Goal: Check status: Check status

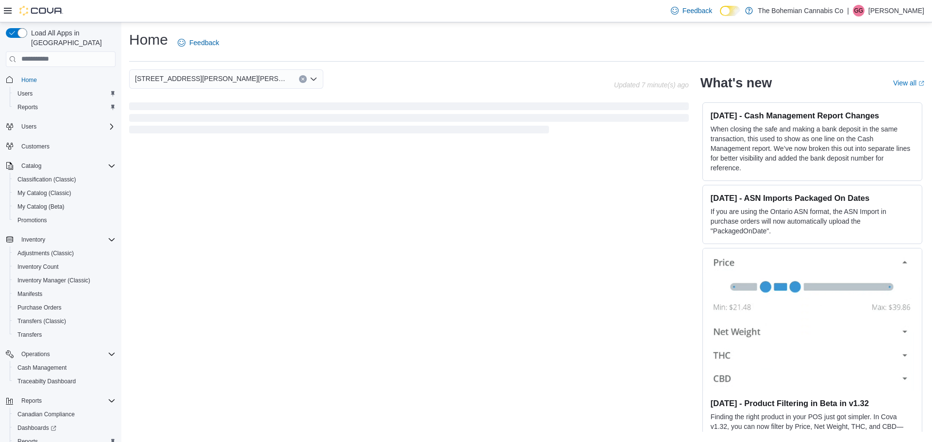
click at [305, 81] on button "Clear input" at bounding box center [303, 79] width 8 height 8
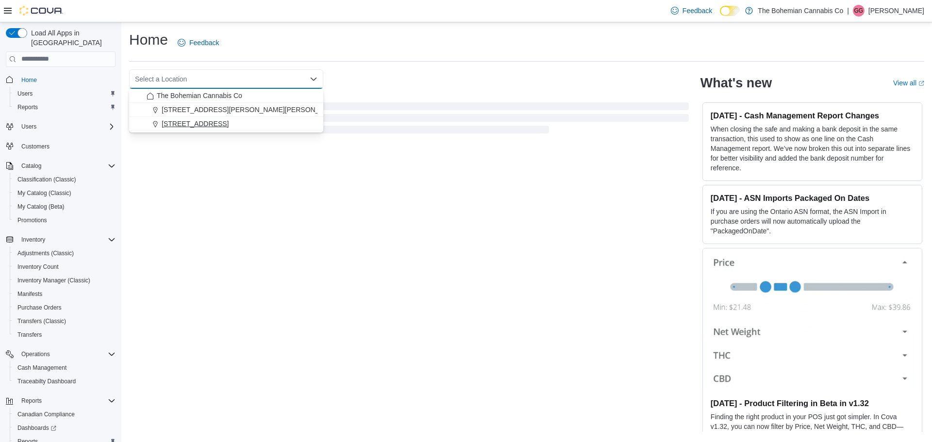
click at [229, 121] on span "[STREET_ADDRESS]" at bounding box center [195, 124] width 67 height 10
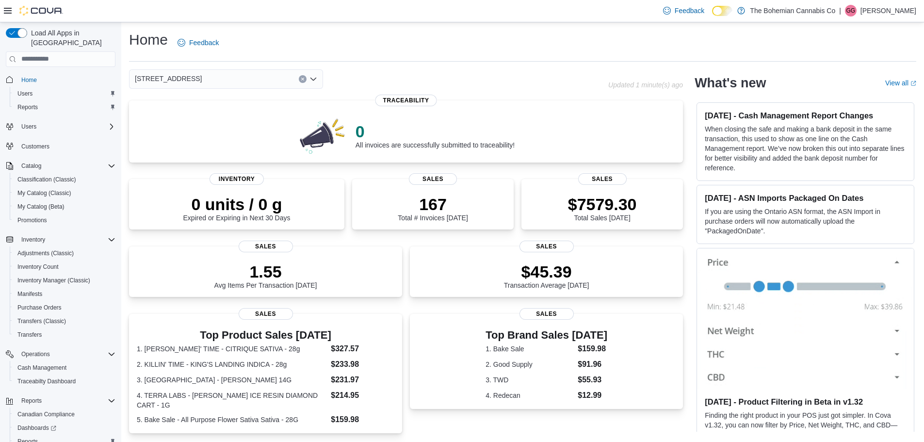
click at [302, 79] on icon "Clear input" at bounding box center [302, 79] width 2 height 2
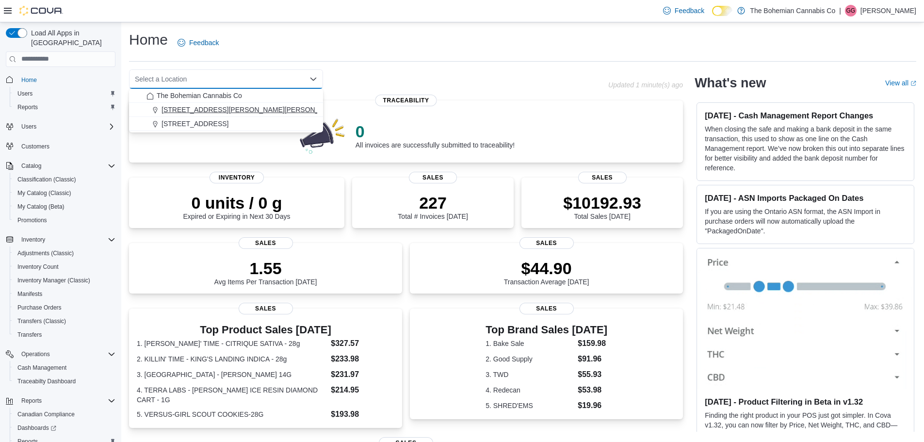
click at [262, 108] on span "[STREET_ADDRESS][PERSON_NAME][PERSON_NAME]" at bounding box center [251, 110] width 179 height 10
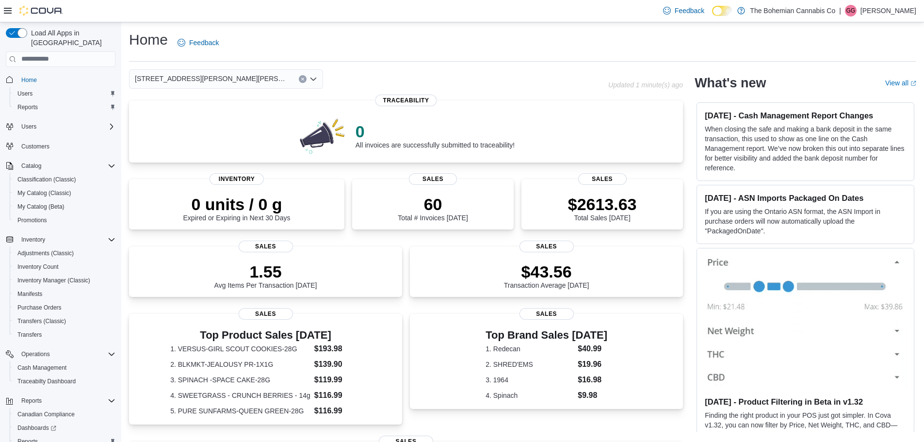
click at [299, 81] on div "[STREET_ADDRESS][PERSON_NAME][PERSON_NAME] Combo box. Selected. [STREET_ADDRESS…" at bounding box center [226, 78] width 194 height 19
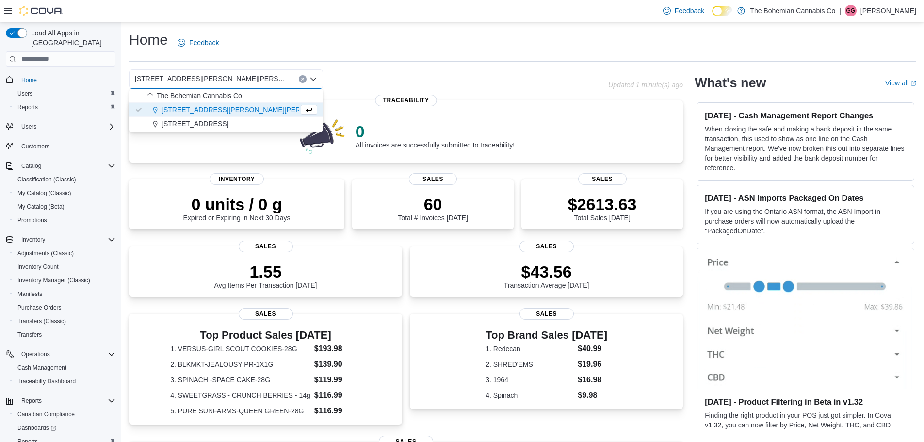
click at [300, 80] on button "Clear input" at bounding box center [303, 79] width 8 height 8
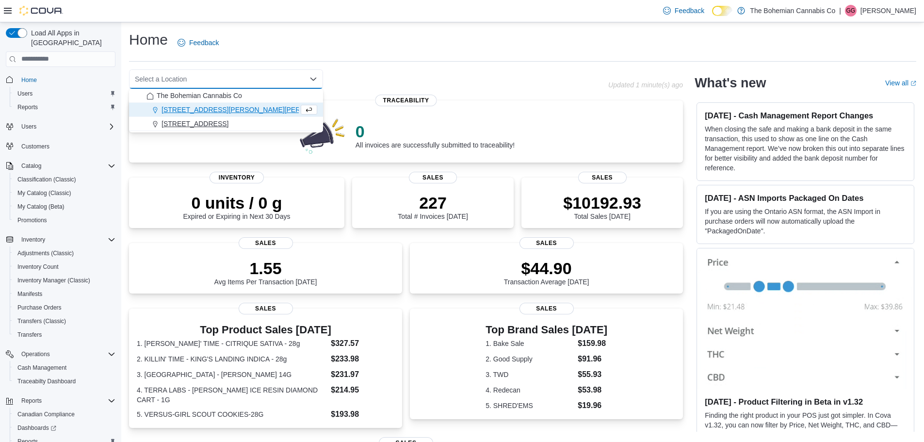
click at [229, 119] on span "[STREET_ADDRESS]" at bounding box center [195, 124] width 67 height 10
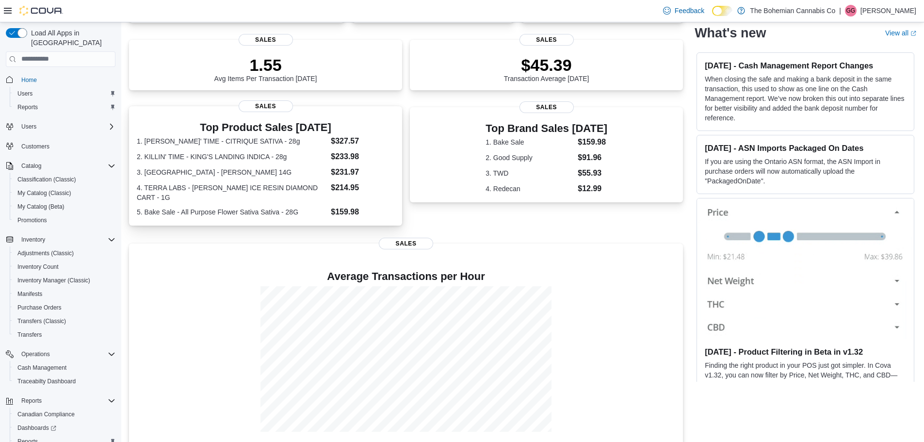
scroll to position [210, 0]
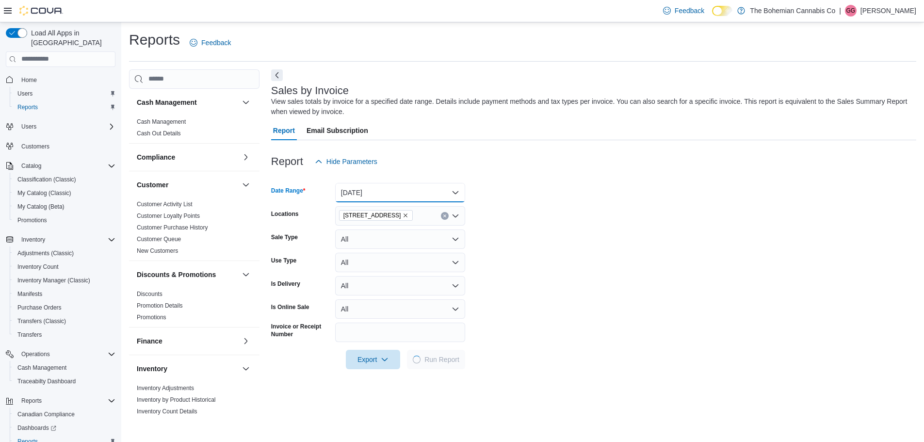
click at [401, 188] on button "Today" at bounding box center [400, 192] width 130 height 19
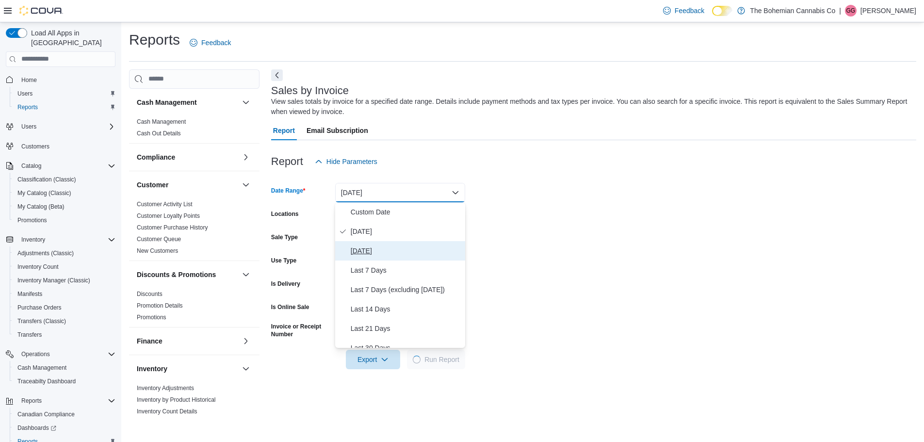
click at [386, 248] on span "Yesterday" at bounding box center [406, 251] width 111 height 12
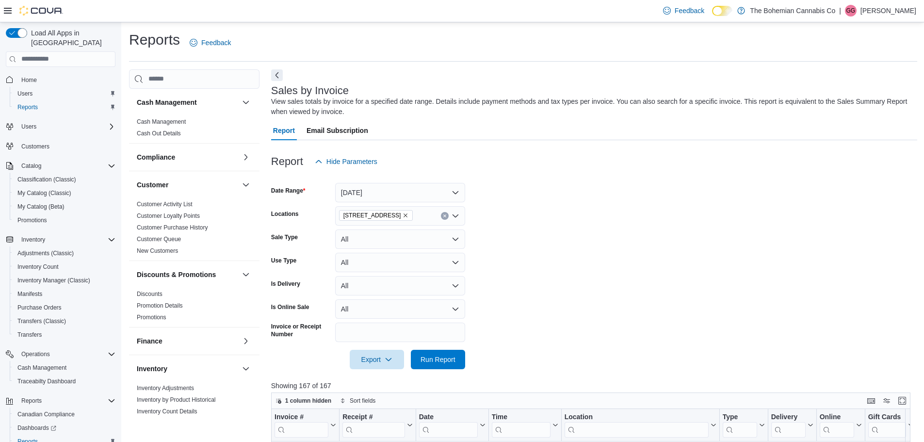
click at [633, 251] on form "Date Range Yesterday Locations 710-12th St. New Westminster, BC V3M 4J6 Sale Ty…" at bounding box center [594, 270] width 646 height 198
click at [552, 249] on form "Date Range Yesterday Locations 710-12th St. New Westminster, BC V3M 4J6 Sale Ty…" at bounding box center [594, 270] width 646 height 198
drag, startPoint x: 447, startPoint y: 216, endPoint x: 459, endPoint y: 216, distance: 12.1
click at [447, 216] on button "Clear input" at bounding box center [445, 216] width 8 height 8
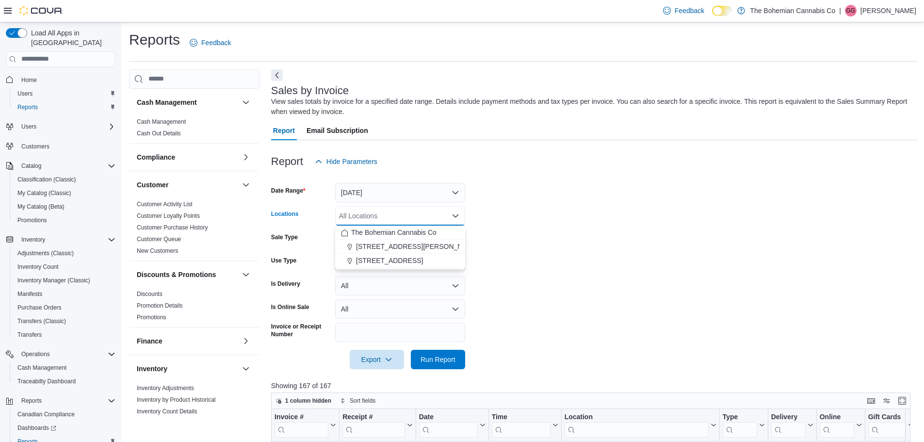
click at [540, 229] on form "Date Range Yesterday Locations All Locations Combo box. Selected. Combo box inp…" at bounding box center [594, 270] width 646 height 198
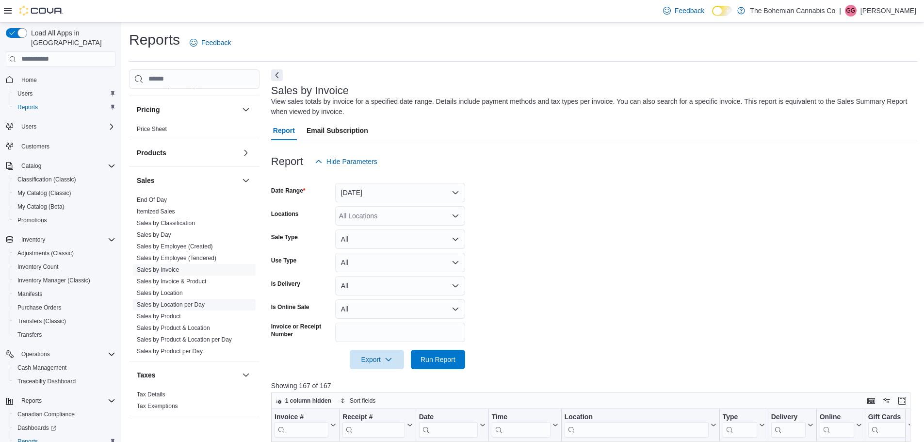
scroll to position [534, 0]
click at [620, 296] on form "Date Range Yesterday Locations All Locations Sale Type All Use Type All Is Deli…" at bounding box center [594, 270] width 646 height 198
click at [637, 313] on form "Date Range Yesterday Locations All Locations Sale Type All Use Type All Is Deli…" at bounding box center [594, 270] width 646 height 198
click at [451, 134] on div "Report Email Subscription" at bounding box center [594, 130] width 646 height 19
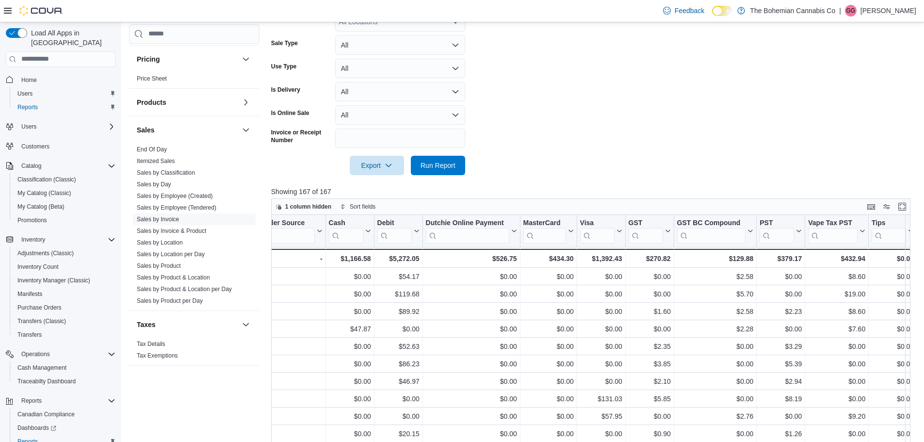
scroll to position [0, 0]
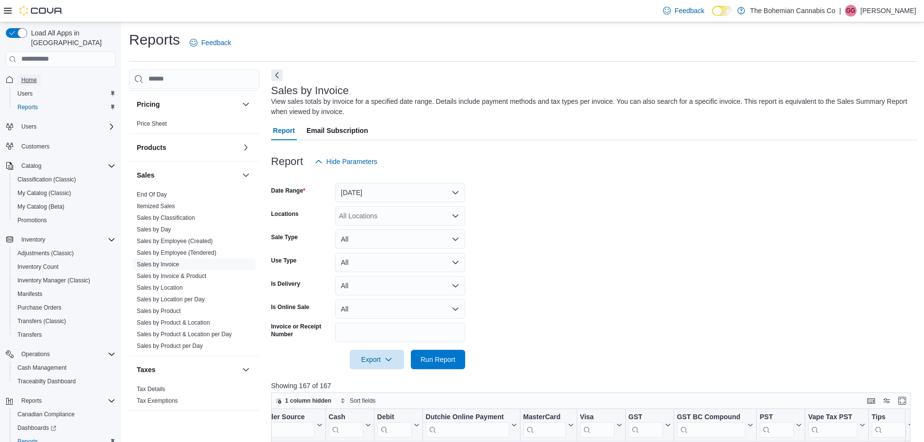
click at [28, 76] on span "Home" at bounding box center [29, 80] width 16 height 8
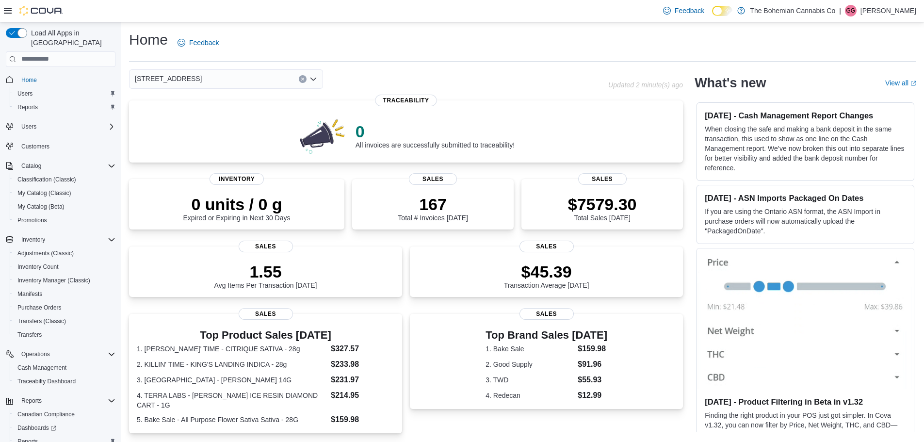
click at [303, 78] on icon "Clear input" at bounding box center [303, 79] width 4 height 4
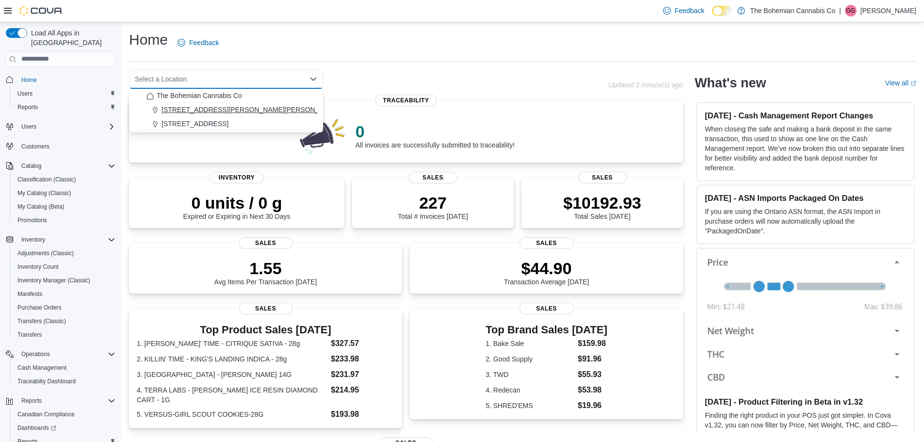
click at [263, 108] on span "[STREET_ADDRESS][PERSON_NAME][PERSON_NAME]" at bounding box center [251, 110] width 179 height 10
